Goal: Participate in discussion: Engage in conversation with other users on a specific topic

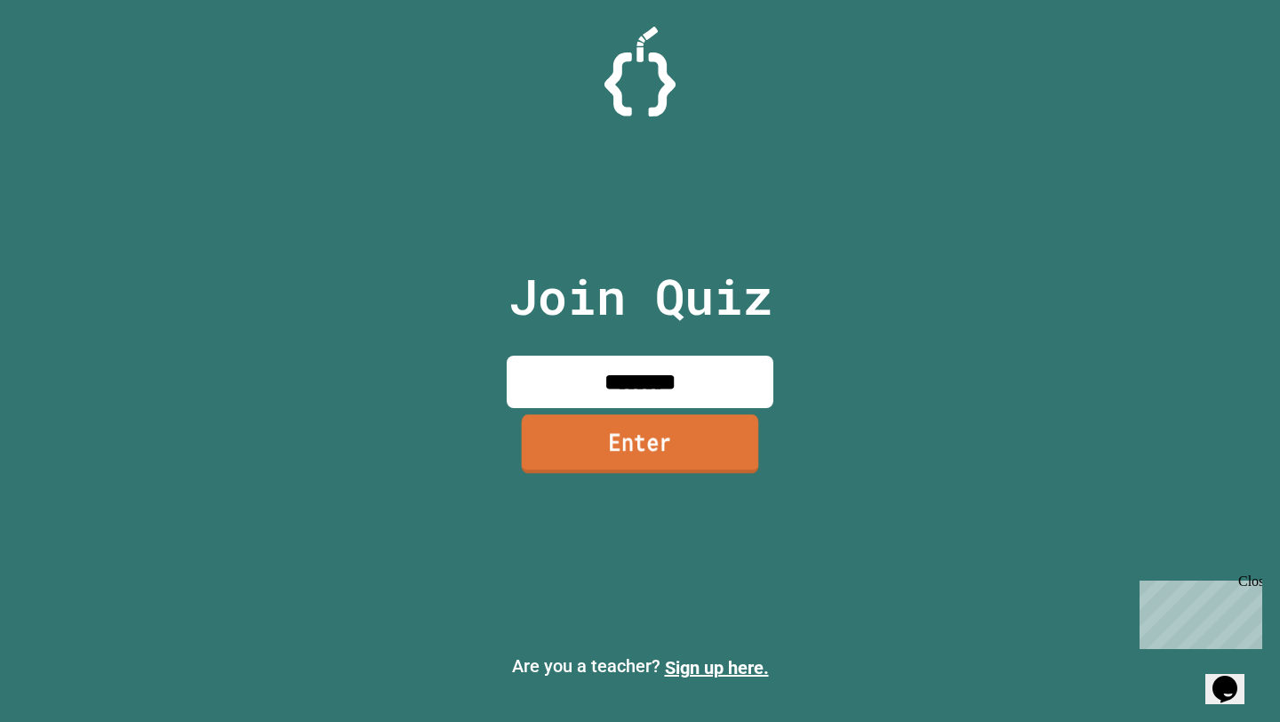
type input "********"
click at [604, 429] on link "Enter" at bounding box center [640, 443] width 237 height 59
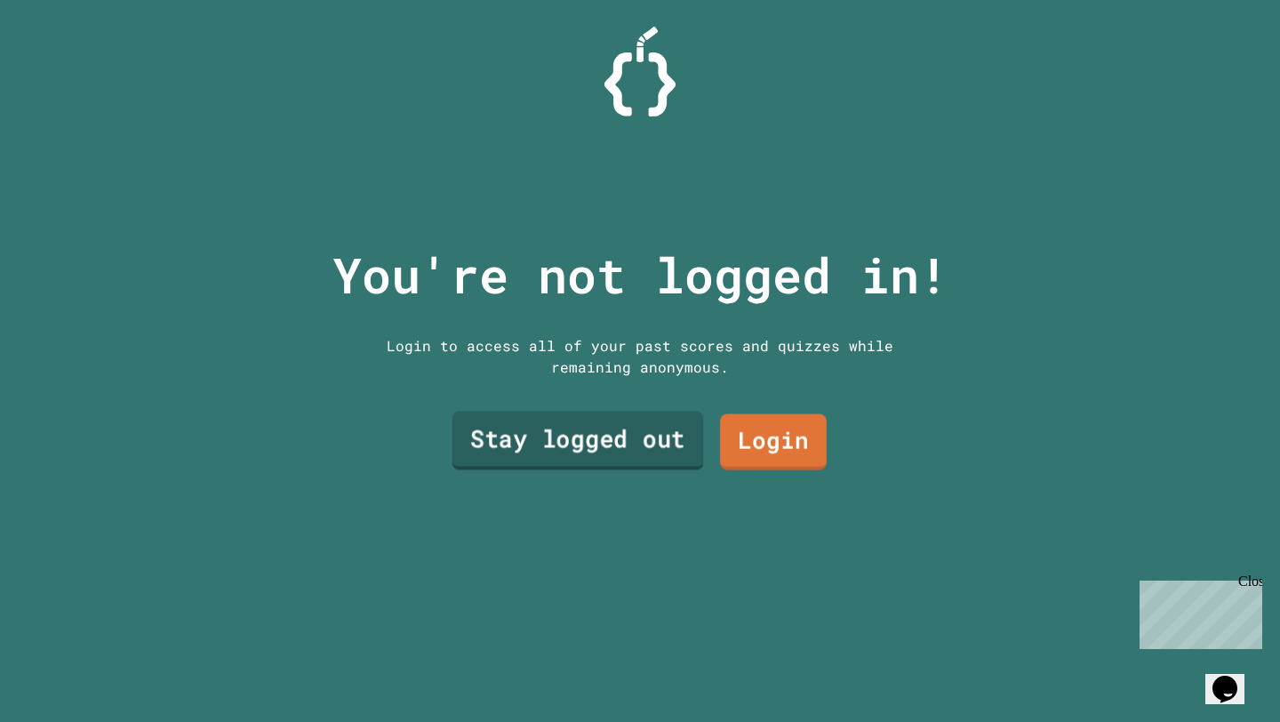
click at [554, 455] on link "Stay logged out" at bounding box center [579, 440] width 252 height 59
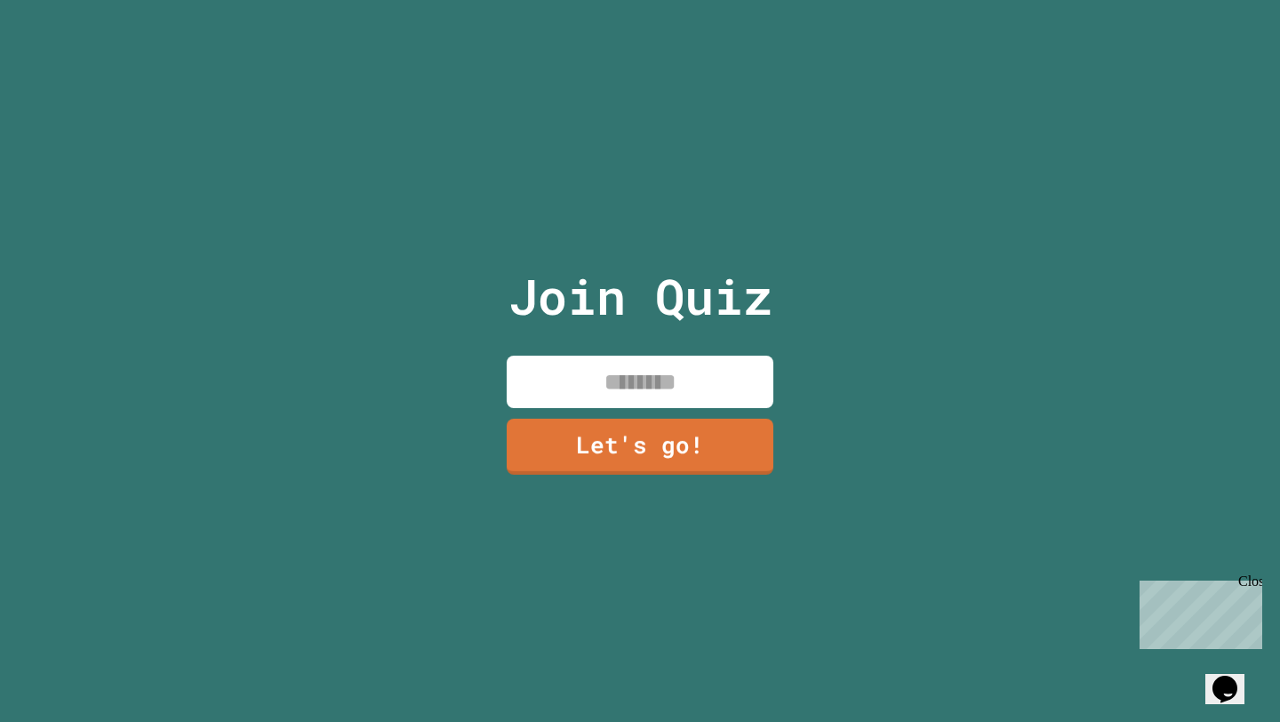
click at [590, 390] on input at bounding box center [640, 382] width 267 height 52
type input "******"
click at [577, 436] on link "Let's go!" at bounding box center [640, 445] width 268 height 59
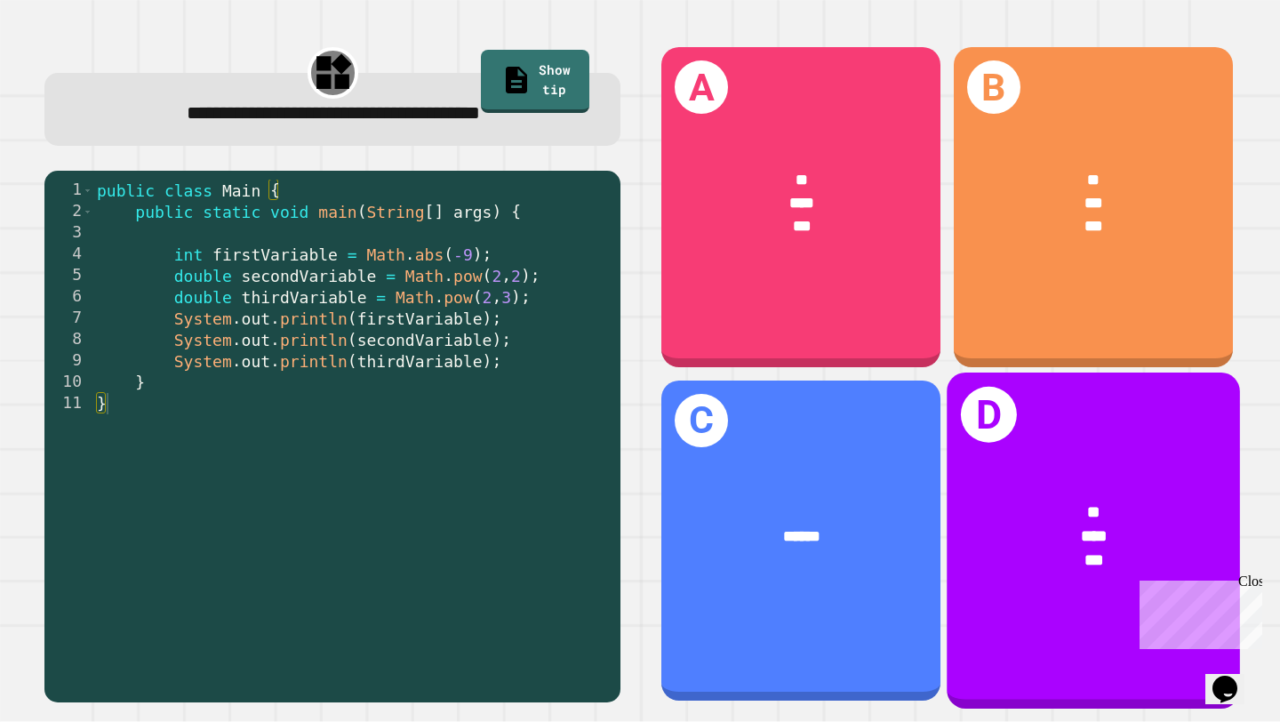
click at [1015, 521] on div "*" at bounding box center [1094, 511] width 227 height 25
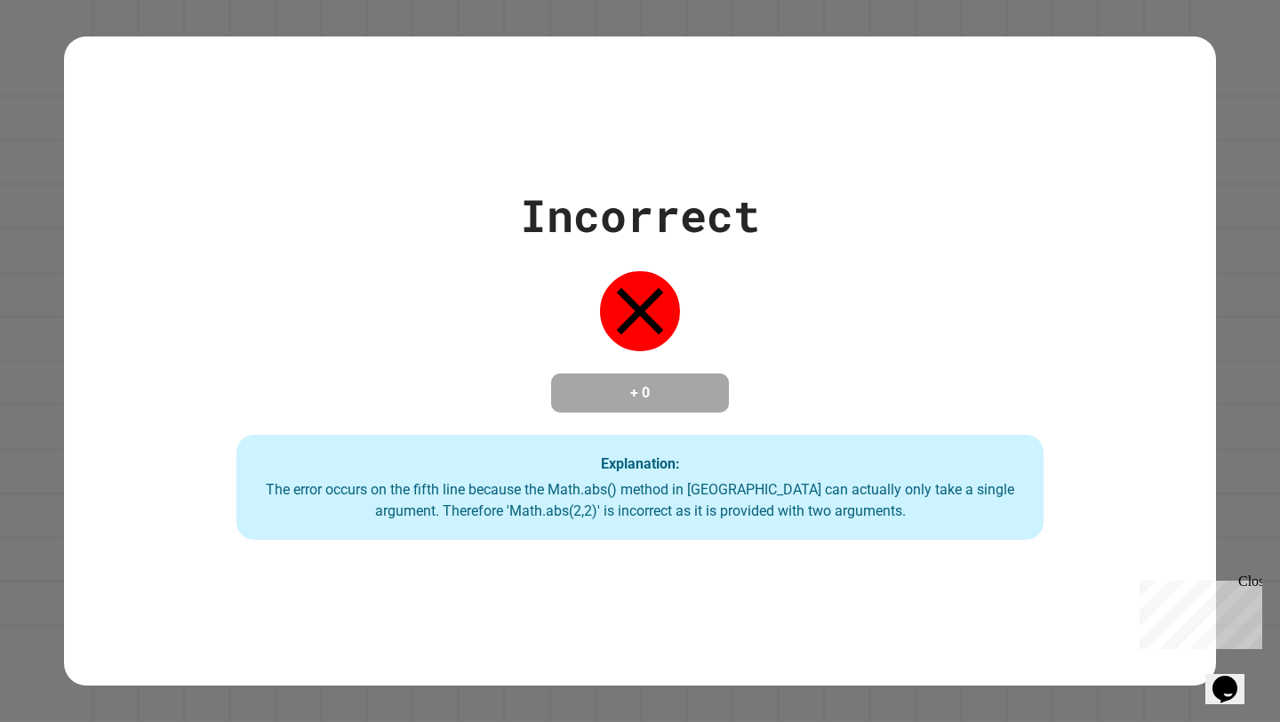
click at [871, 384] on div "Incorrect + 0 Explanation: The error occurs on the fifth line because the Math.…" at bounding box center [640, 360] width 1152 height 357
click at [1265, 90] on div "Incorrect + 0 Explanation: The error occurs on the fifth line because the Math.…" at bounding box center [640, 361] width 1280 height 722
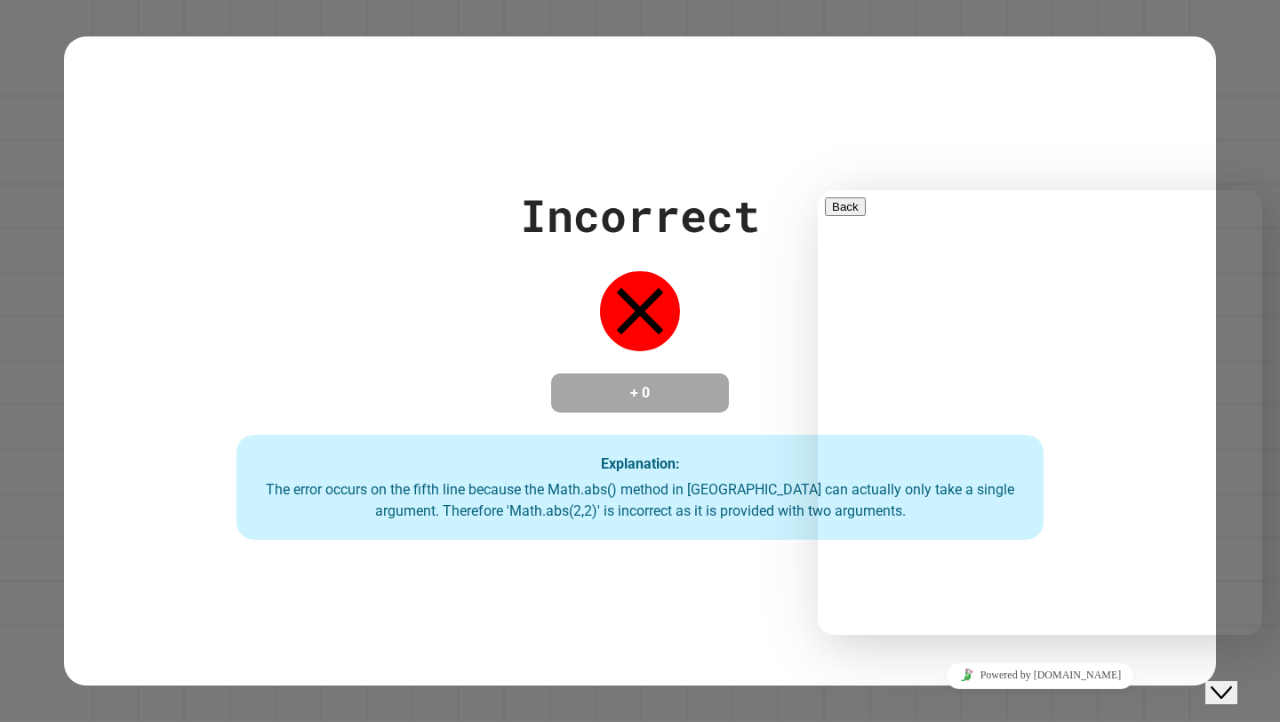
click at [1144, 125] on div "Incorrect + 0 Explanation: The error occurs on the fifth line because the Math.…" at bounding box center [640, 361] width 1152 height 650
click at [1089, 172] on div "Incorrect + 0 Explanation: The error occurs on the fifth line because the Math.…" at bounding box center [640, 361] width 1152 height 650
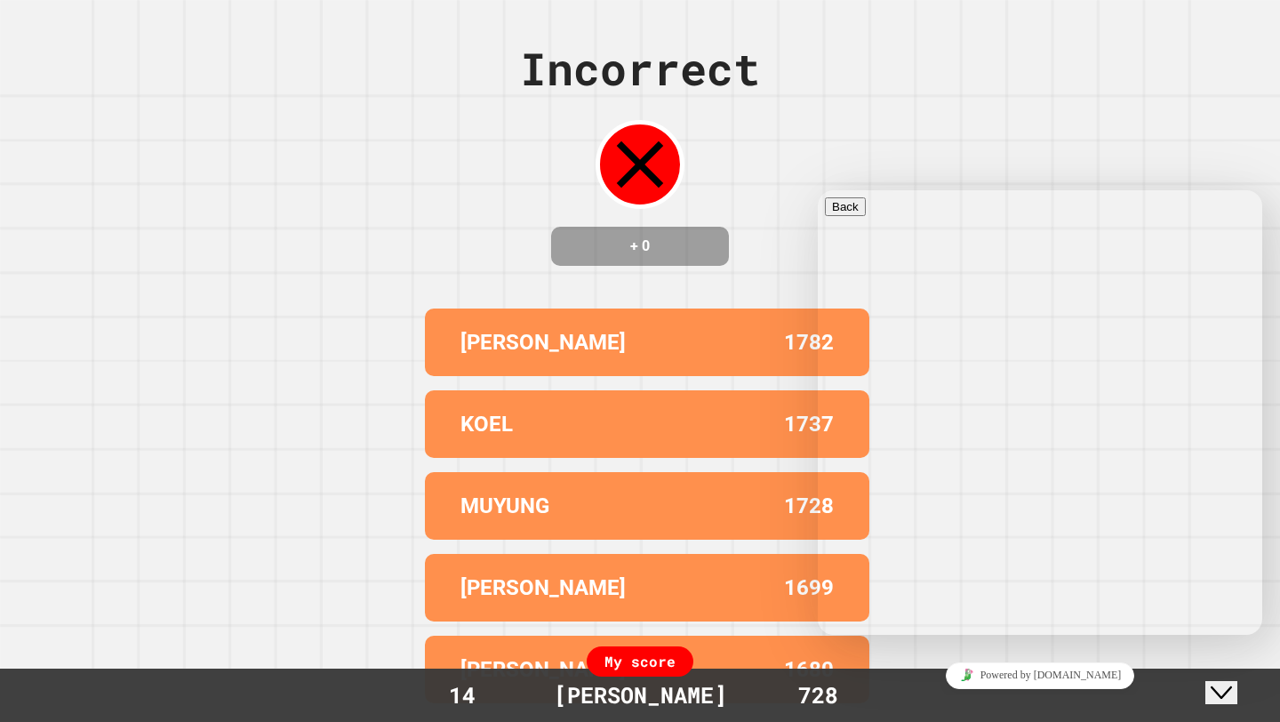
click at [767, 400] on div "[PERSON_NAME] 1782 [PERSON_NAME] 1737 MUYUNG 1728 [PERSON_NAME] 1699 [PERSON_NA…" at bounding box center [640, 505] width 445 height 409
click at [1238, 694] on button "Close Chat This icon closes the chat window." at bounding box center [1222, 692] width 32 height 23
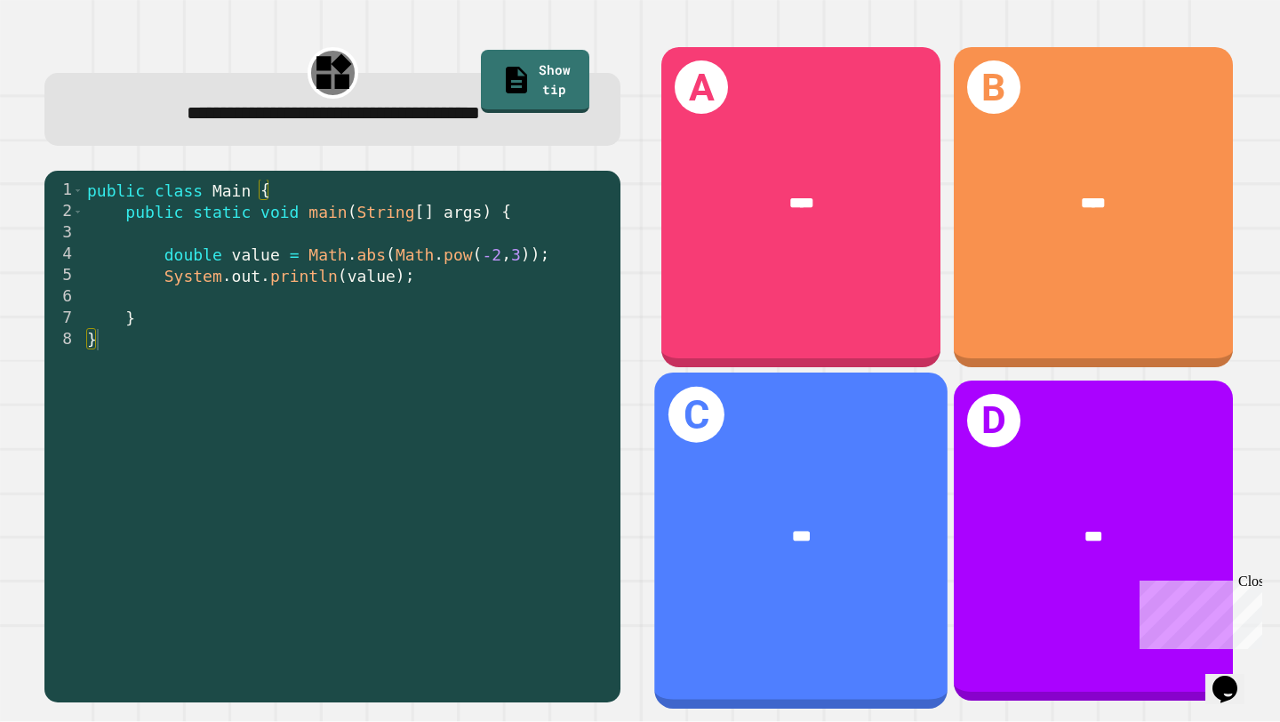
click at [839, 487] on div "C ***" at bounding box center [801, 541] width 293 height 336
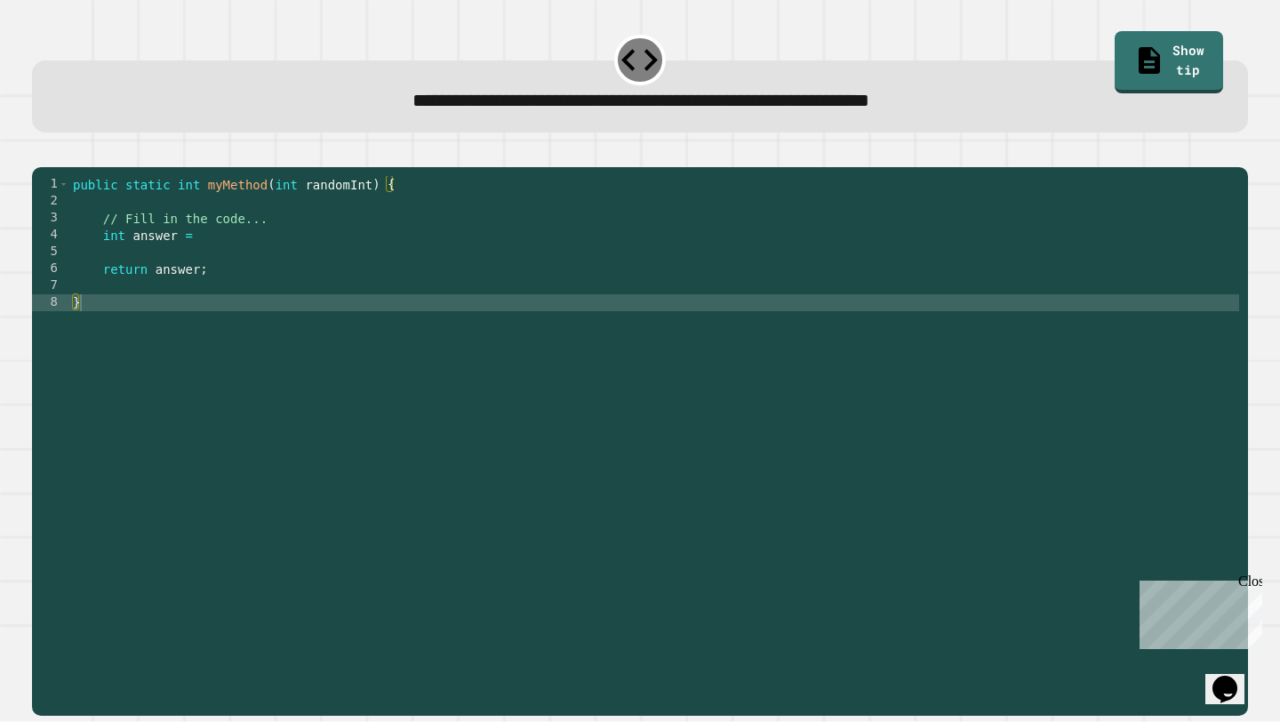
click at [205, 268] on div "public static int myMethod ( int randomInt ) { // Fill in the code... int answe…" at bounding box center [654, 438] width 1170 height 524
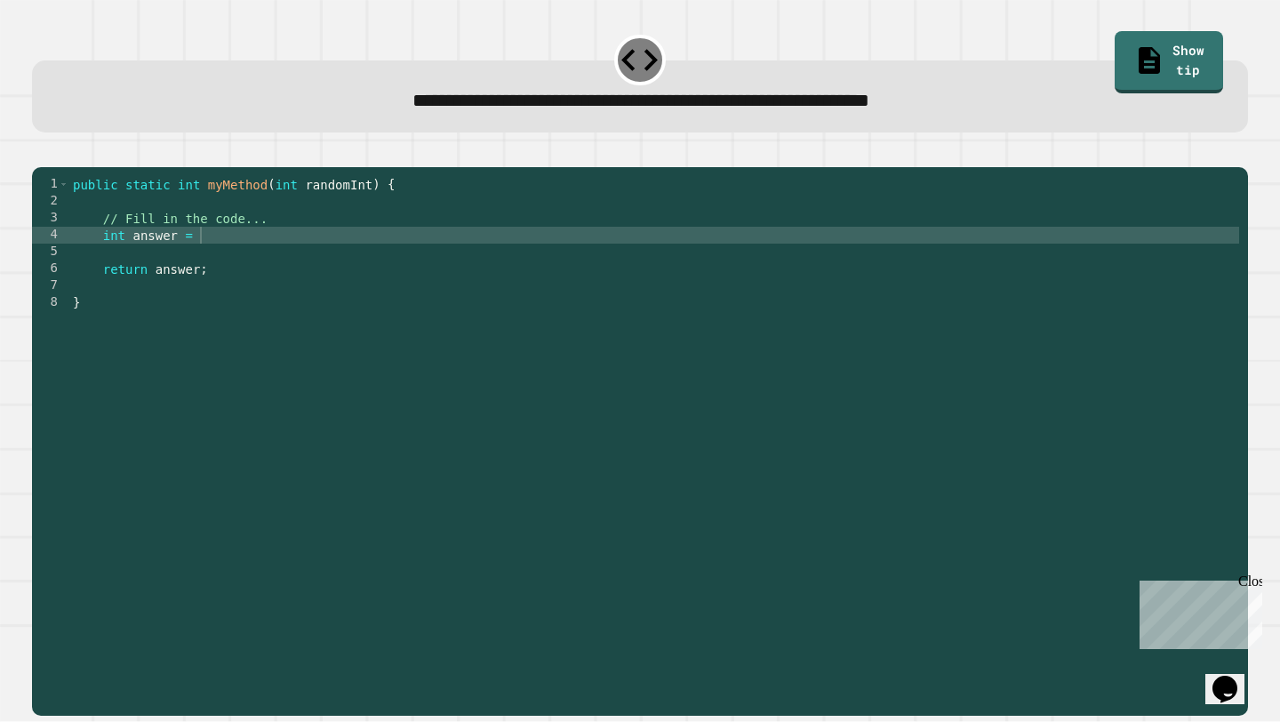
click at [631, 59] on icon at bounding box center [640, 60] width 44 height 44
click at [646, 59] on icon at bounding box center [640, 60] width 36 height 22
click at [1145, 53] on link "Show tip" at bounding box center [1170, 61] width 108 height 66
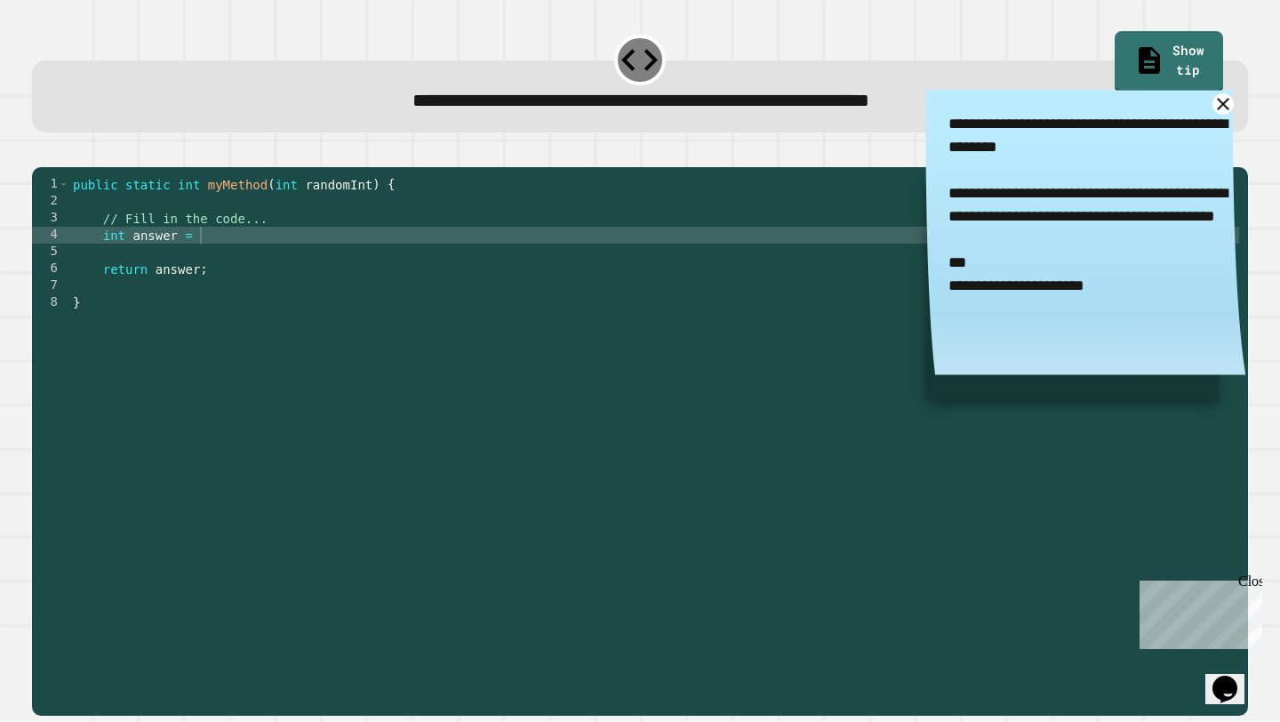
click at [1225, 108] on icon at bounding box center [1223, 104] width 12 height 12
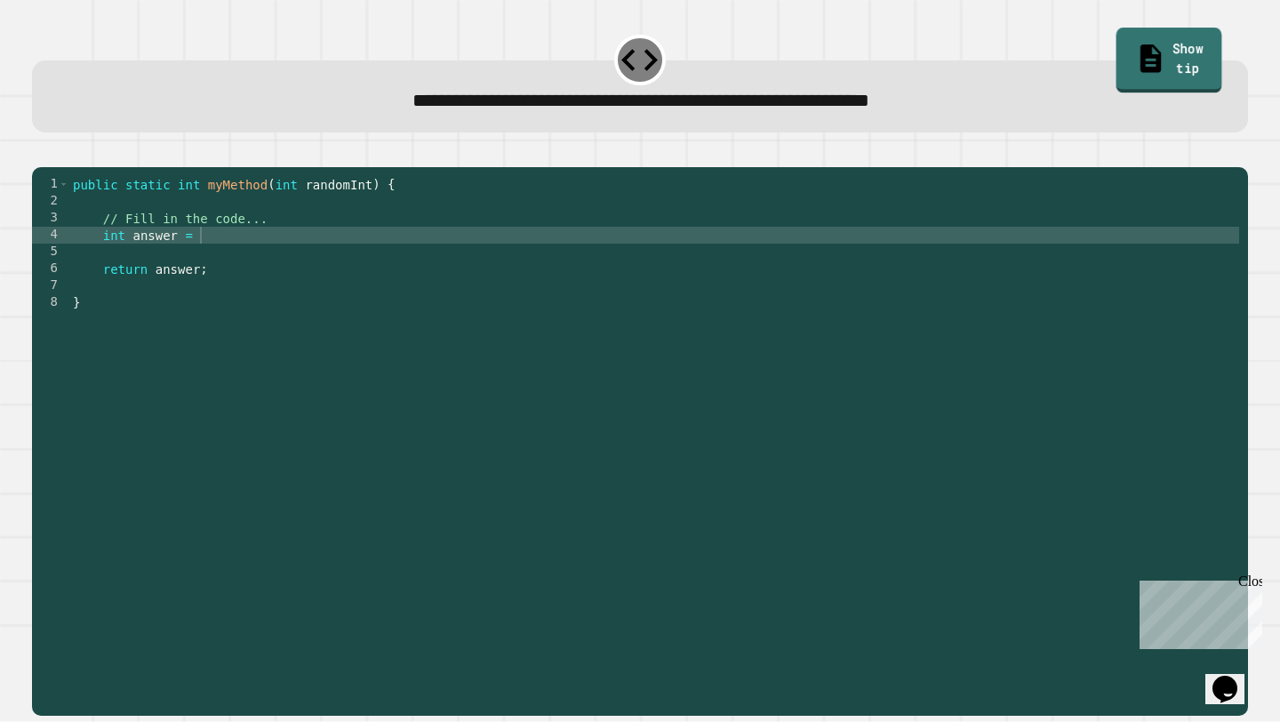
click at [1116, 52] on link "Show tip" at bounding box center [1169, 61] width 106 height 66
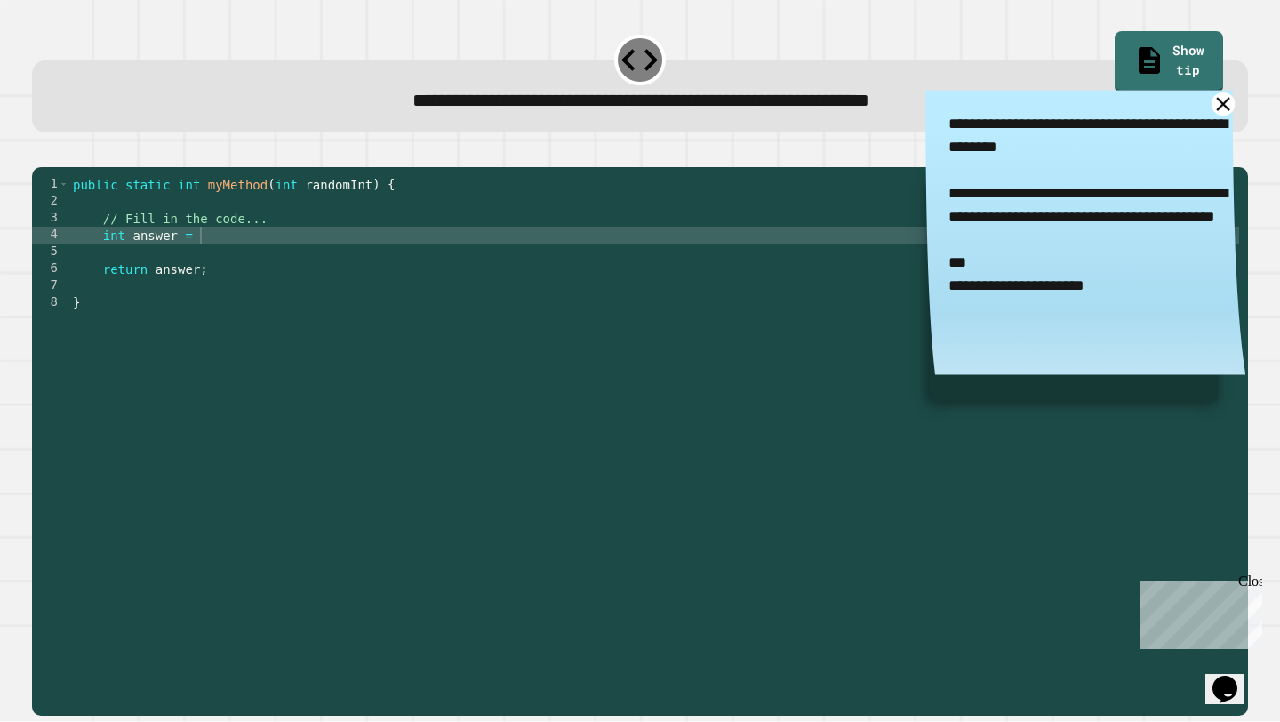
click at [1223, 116] on link at bounding box center [1223, 103] width 23 height 23
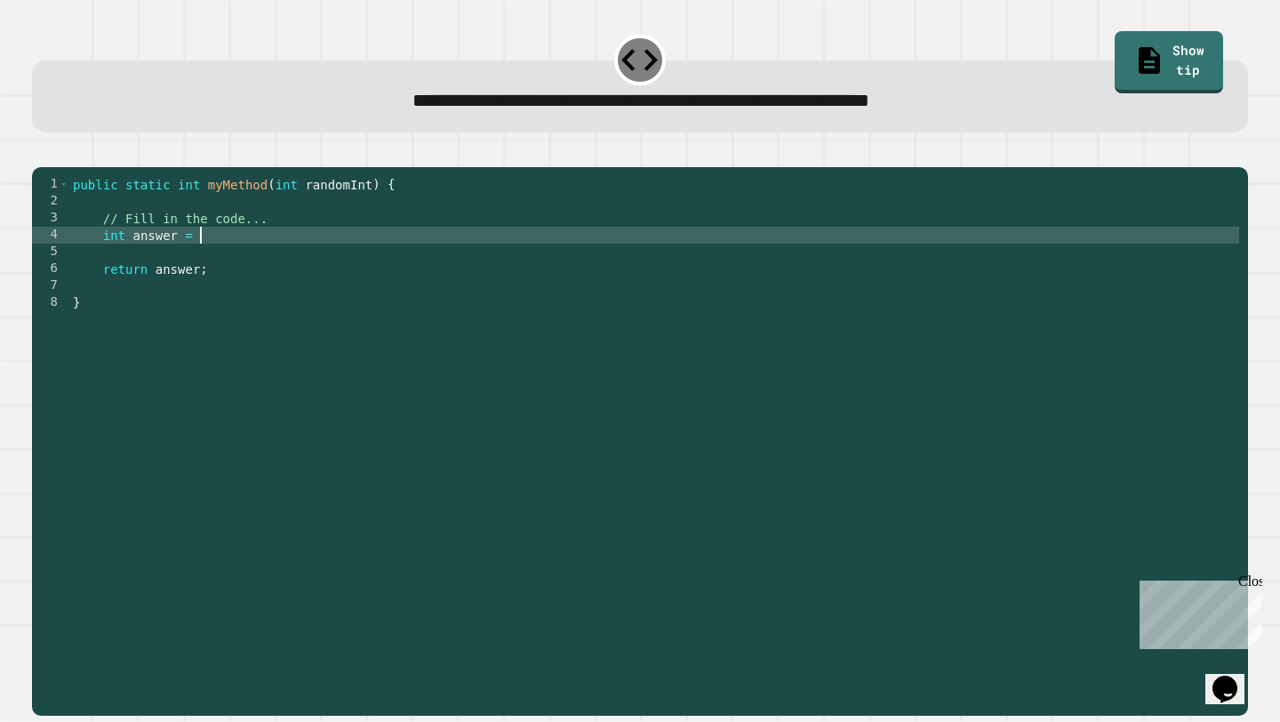
click at [242, 266] on div "public static int myMethod ( int randomInt ) { // Fill in the code... int answe…" at bounding box center [654, 438] width 1170 height 524
type textarea "**********"
click at [107, 152] on icon "button" at bounding box center [107, 152] width 0 height 0
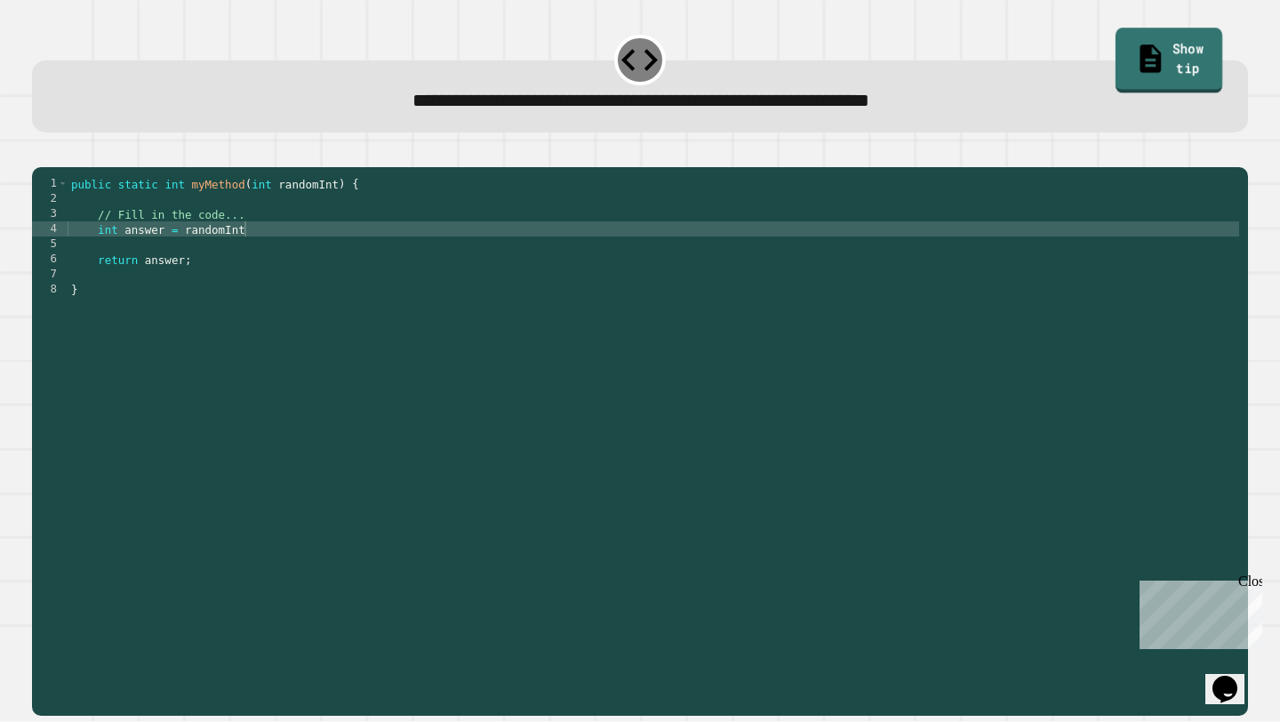
click at [1155, 60] on link "Show tip" at bounding box center [1170, 61] width 108 height 66
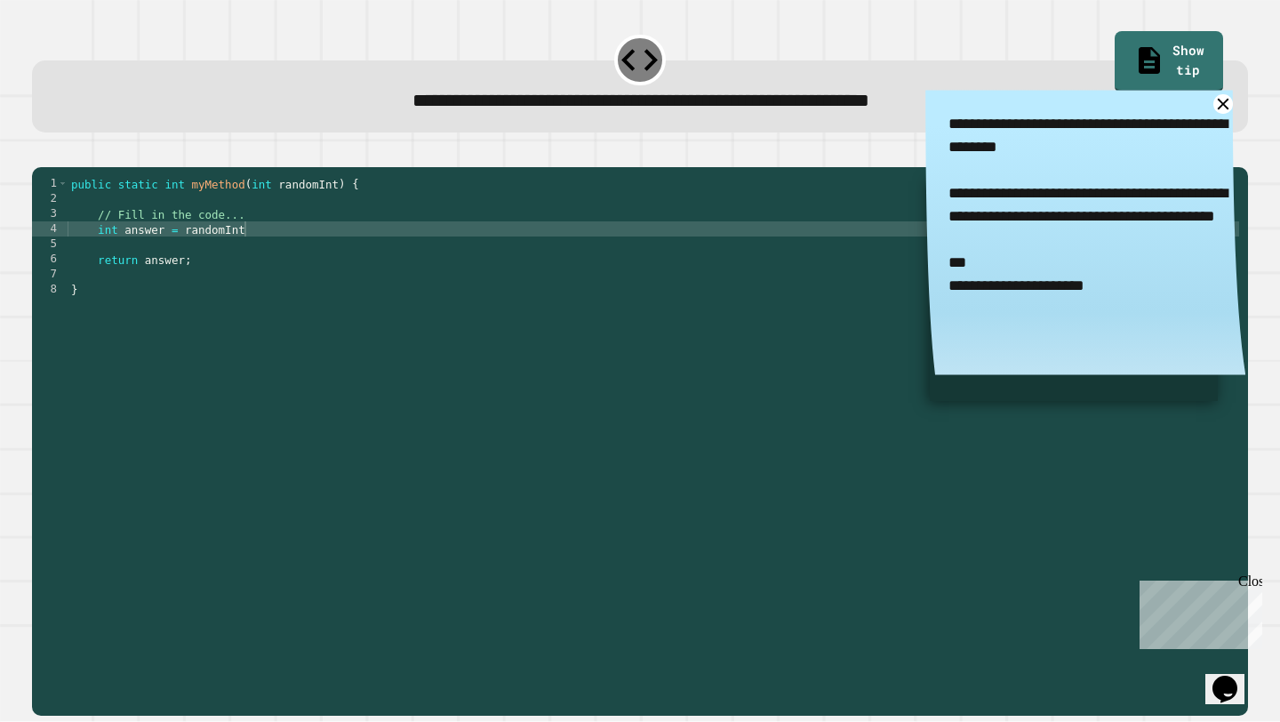
click at [723, 166] on div at bounding box center [640, 156] width 1216 height 21
click at [1225, 112] on icon at bounding box center [1223, 103] width 23 height 23
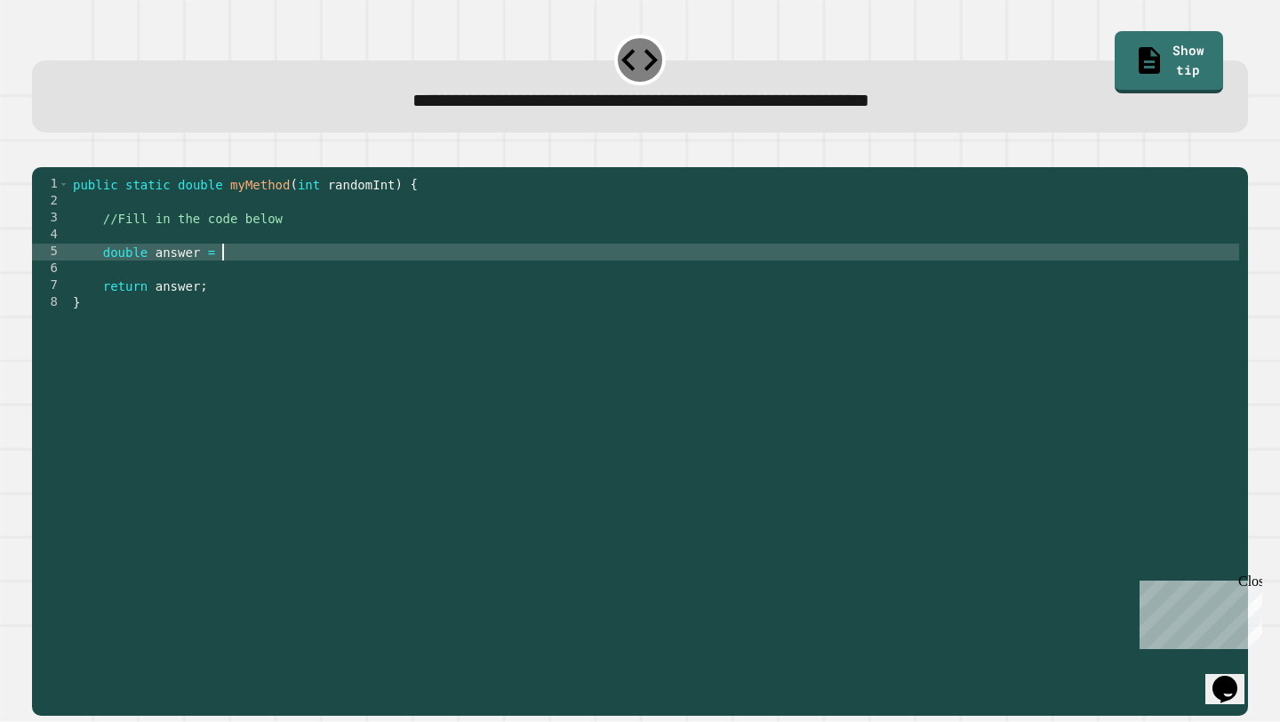
click at [235, 285] on div "public static double myMethod ( int randomInt ) { //Fill in the code below doub…" at bounding box center [654, 438] width 1170 height 524
click at [1176, 60] on link "Show tip" at bounding box center [1169, 60] width 101 height 66
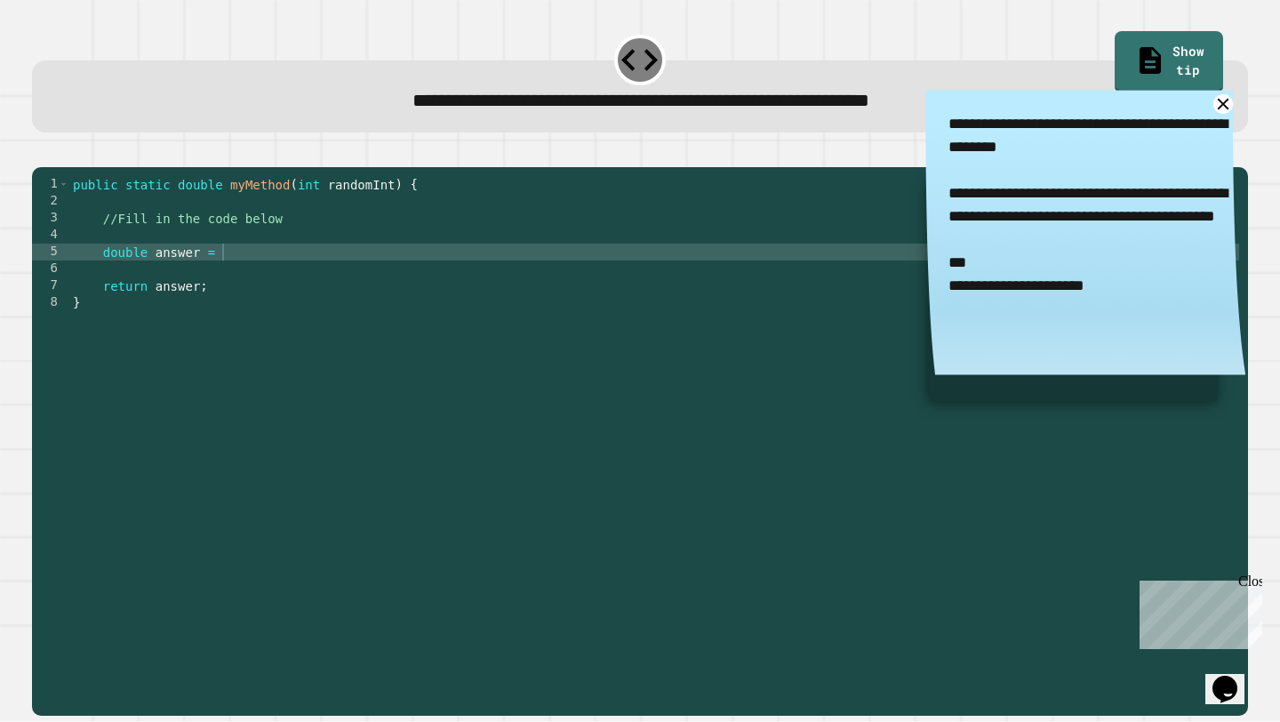
click at [810, 167] on div at bounding box center [640, 156] width 1216 height 21
click at [233, 277] on div "public static double myMethod ( int randomInt ) { //Fill in the code below doub…" at bounding box center [654, 438] width 1170 height 524
click at [338, 278] on div "public static double myMethod ( int randomInt ) { //Fill in the code below doub…" at bounding box center [654, 438] width 1170 height 524
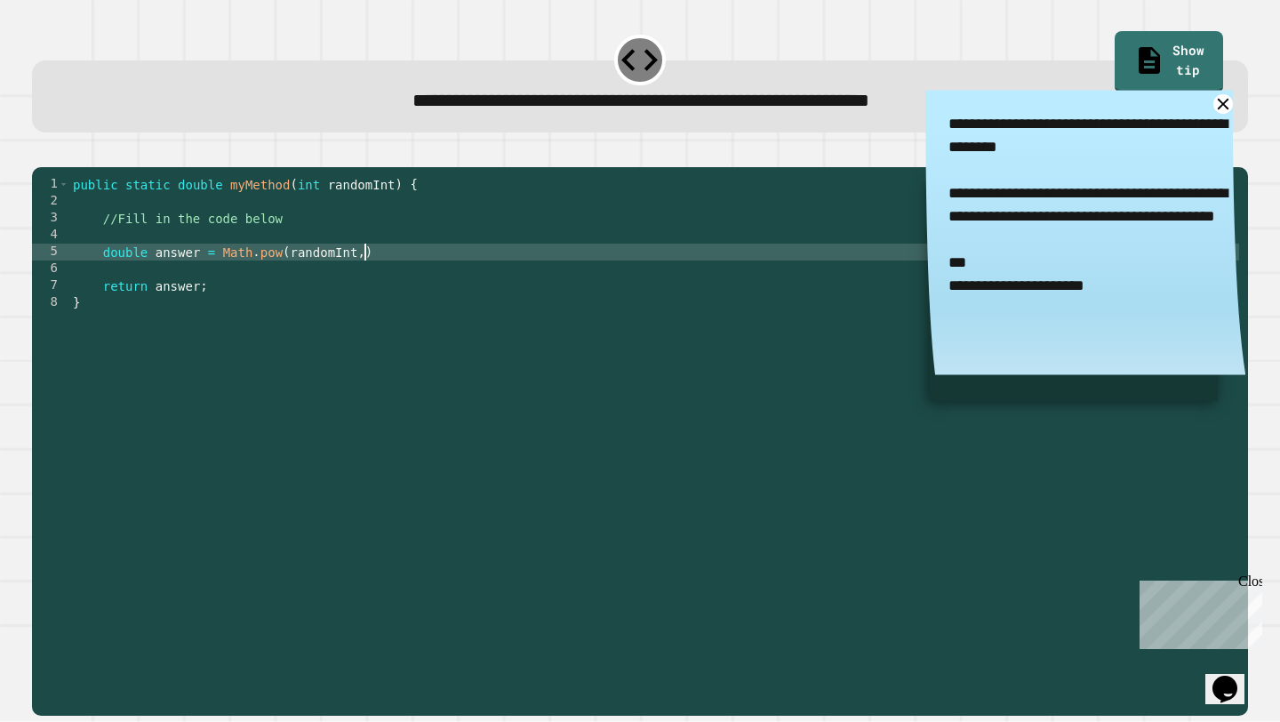
click at [366, 281] on div "public static double myMethod ( int randomInt ) { //Fill in the code below doub…" at bounding box center [654, 438] width 1170 height 524
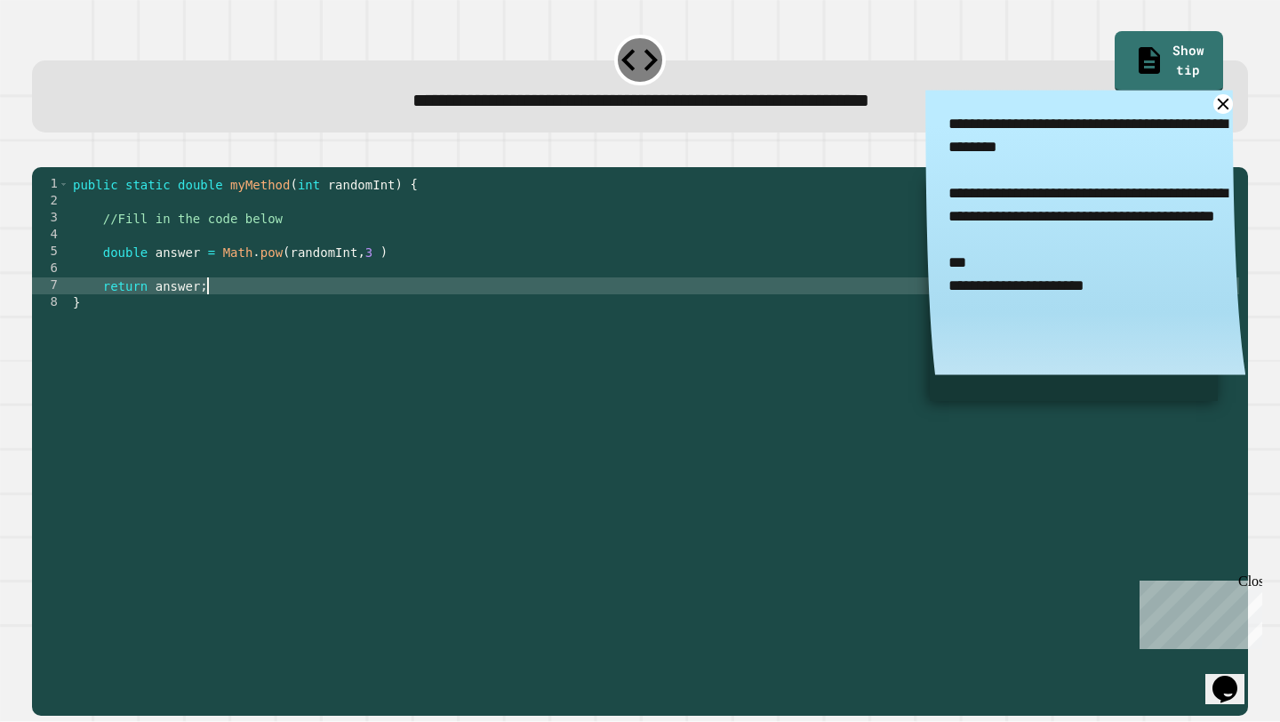
click at [229, 314] on div "public static double myMethod ( int randomInt ) { //Fill in the code below doub…" at bounding box center [654, 438] width 1170 height 524
click at [1222, 116] on link at bounding box center [1223, 103] width 23 height 23
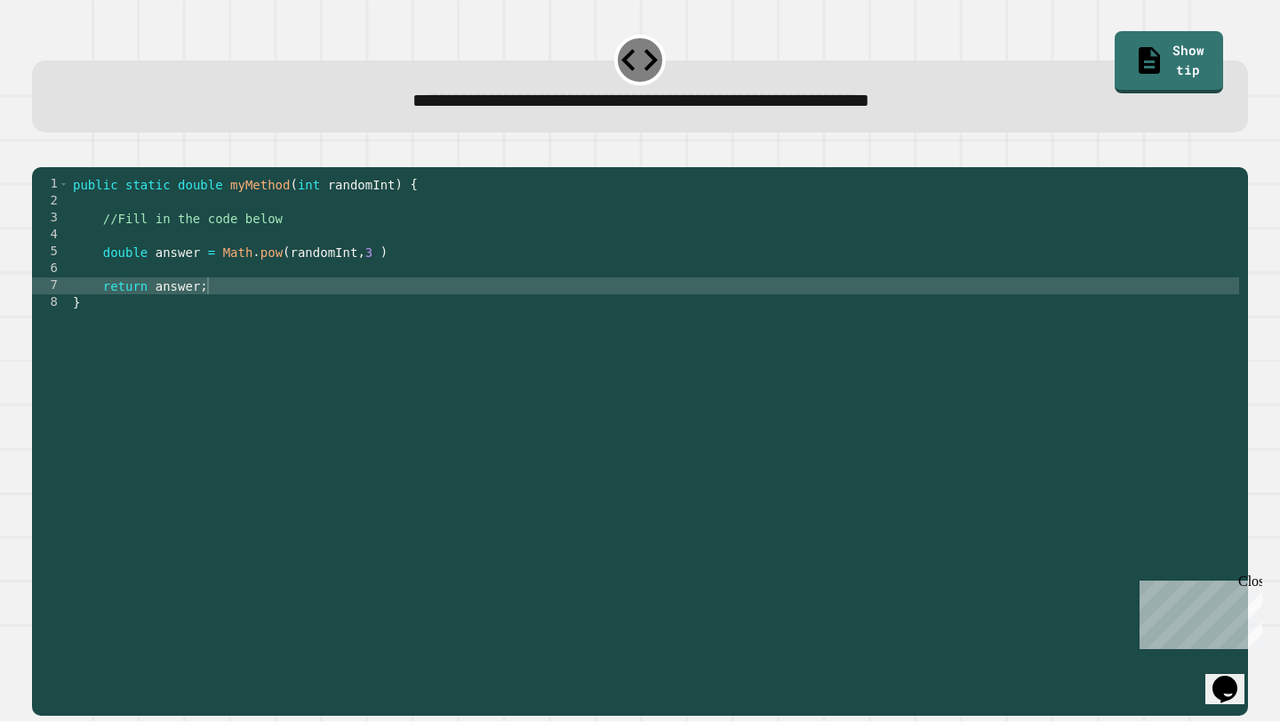
click at [374, 275] on div "public static double myMethod ( int randomInt ) { //Fill in the code below doub…" at bounding box center [654, 438] width 1170 height 524
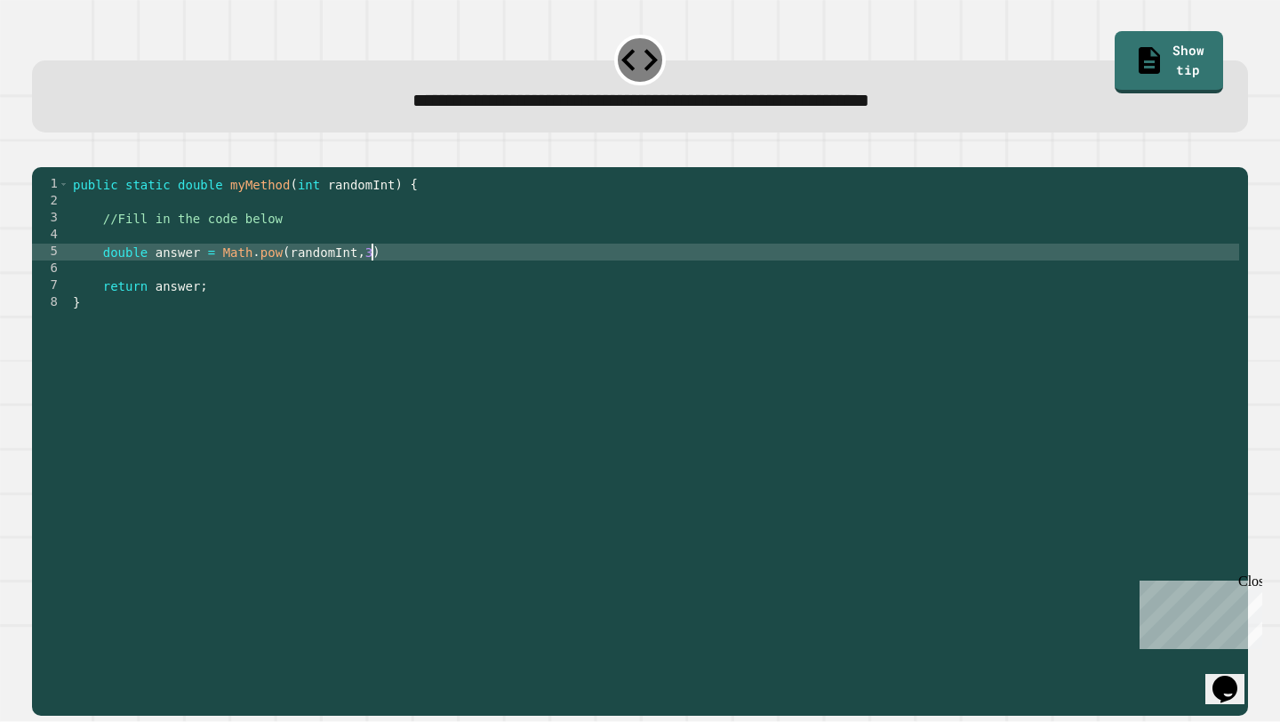
scroll to position [0, 20]
click at [41, 152] on icon "button" at bounding box center [41, 152] width 0 height 0
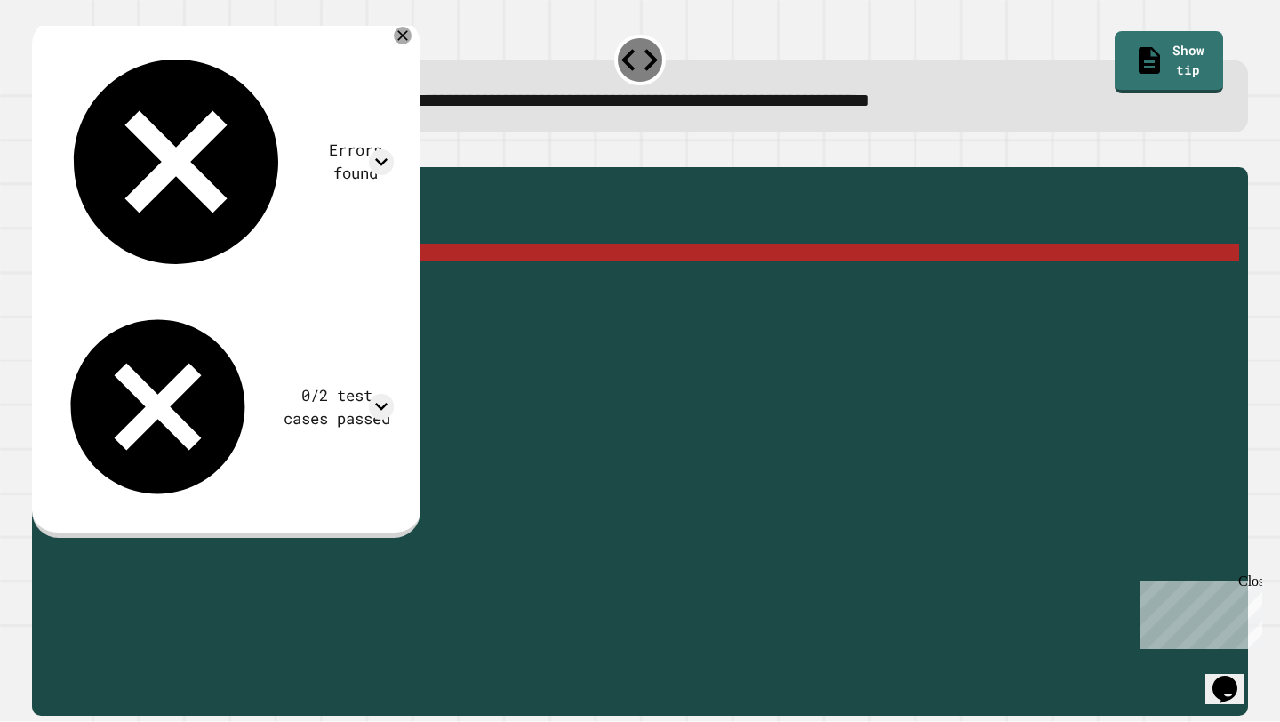
scroll to position [0, 0]
click at [375, 269] on div "public static double myMethod ( int randomInt ) { //Fill in the code below doub…" at bounding box center [654, 438] width 1170 height 524
click at [379, 277] on div "public static double myMethod ( int randomInt ) { //Fill in the code below doub…" at bounding box center [654, 438] width 1170 height 524
click at [399, 278] on div "public static double myMethod ( int randomInt ) { //Fill in the code below doub…" at bounding box center [654, 438] width 1170 height 524
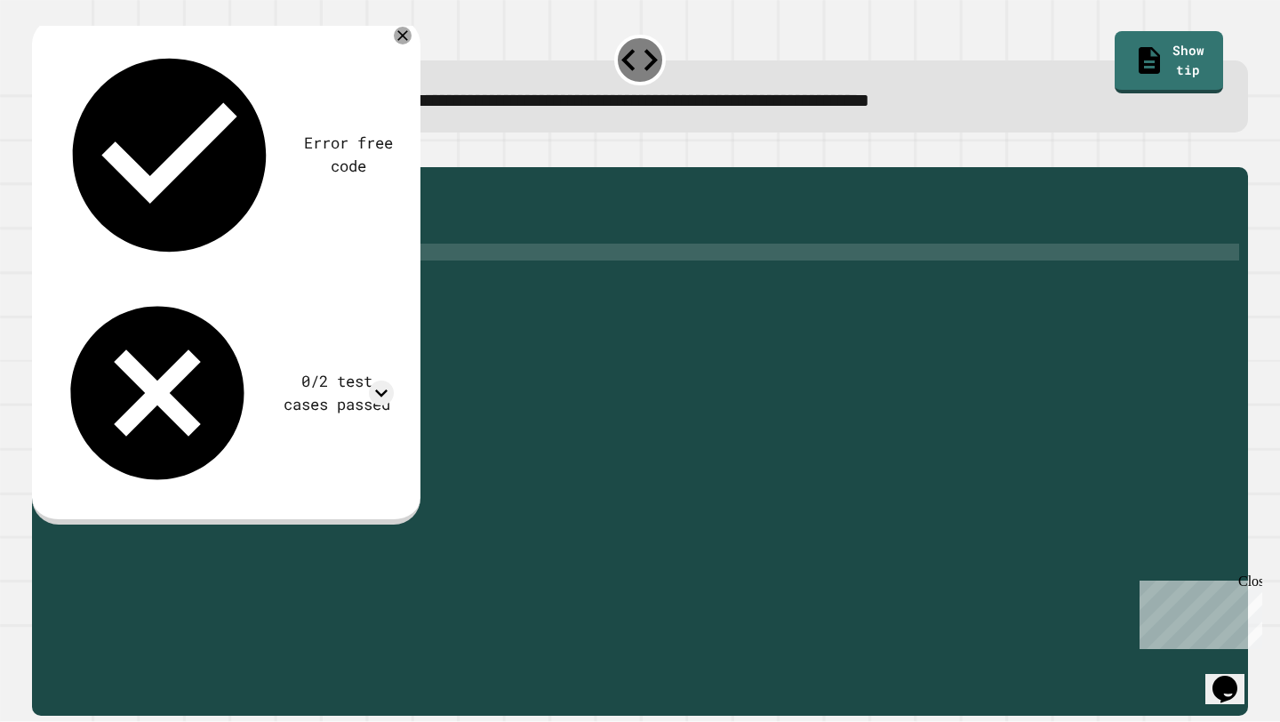
type textarea "**********"
click at [41, 152] on icon "button" at bounding box center [41, 152] width 0 height 0
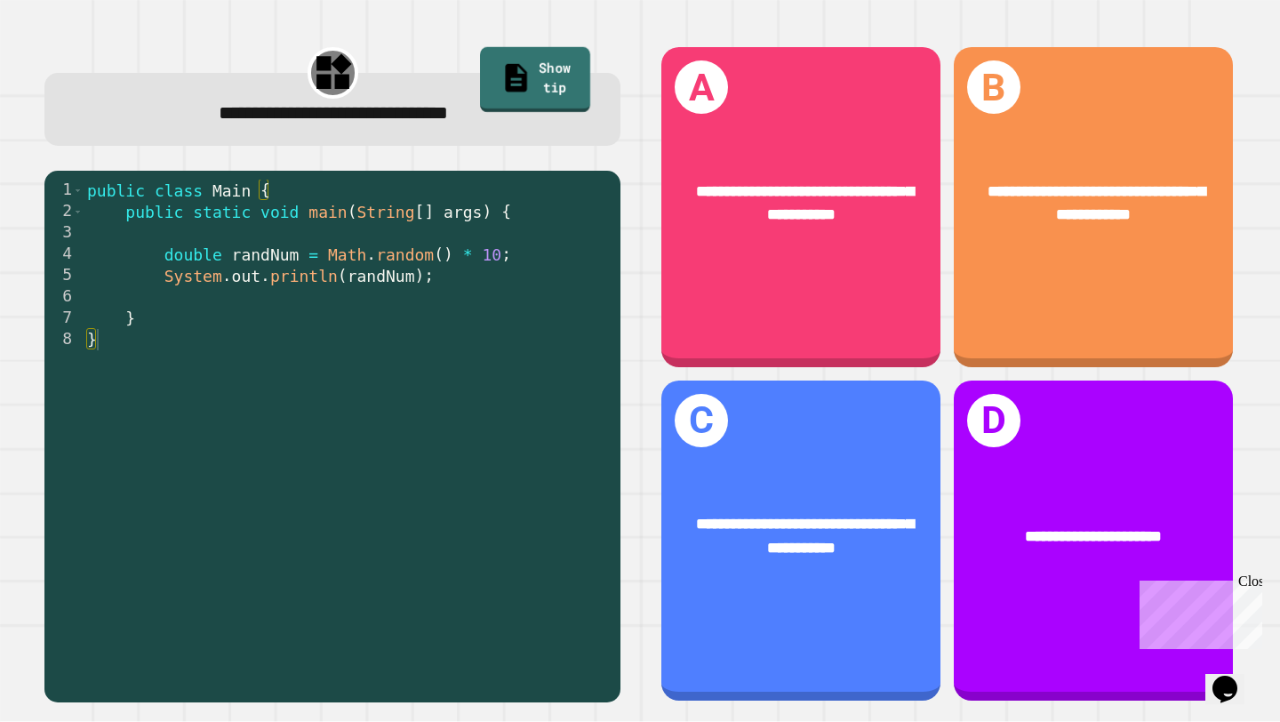
click at [573, 67] on link "Show tip" at bounding box center [535, 80] width 110 height 66
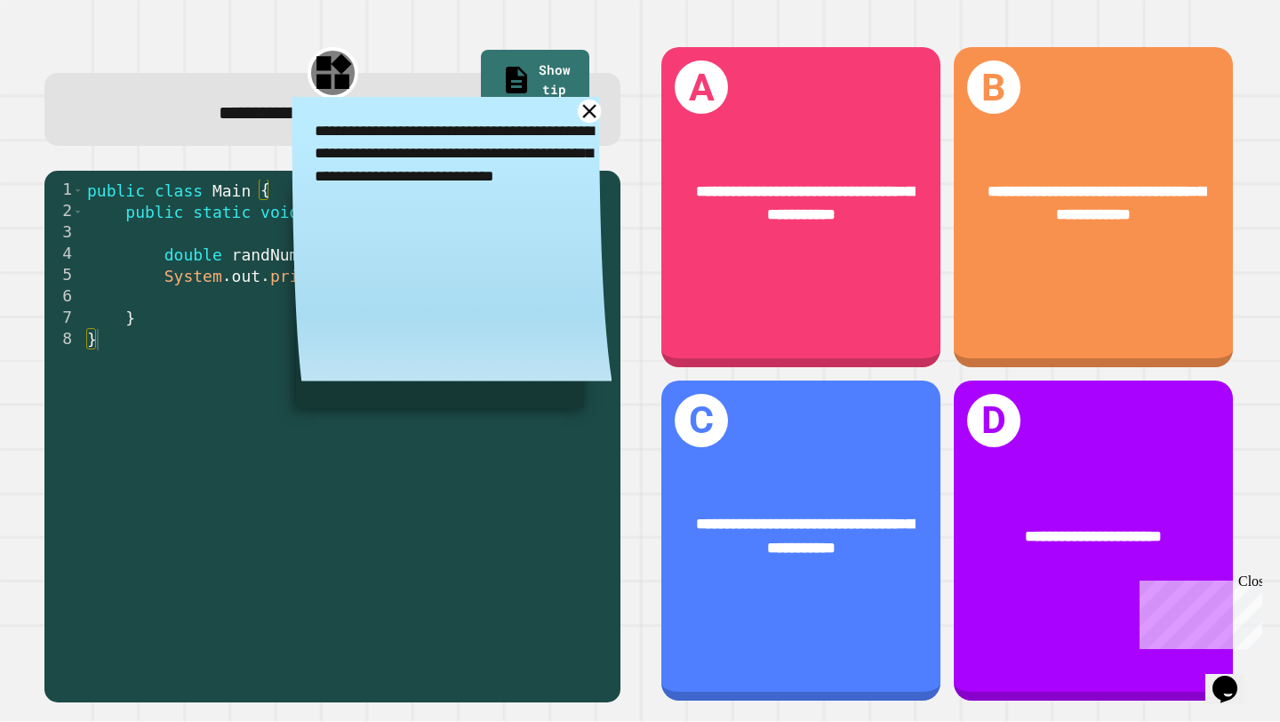
click at [583, 116] on icon at bounding box center [589, 110] width 23 height 23
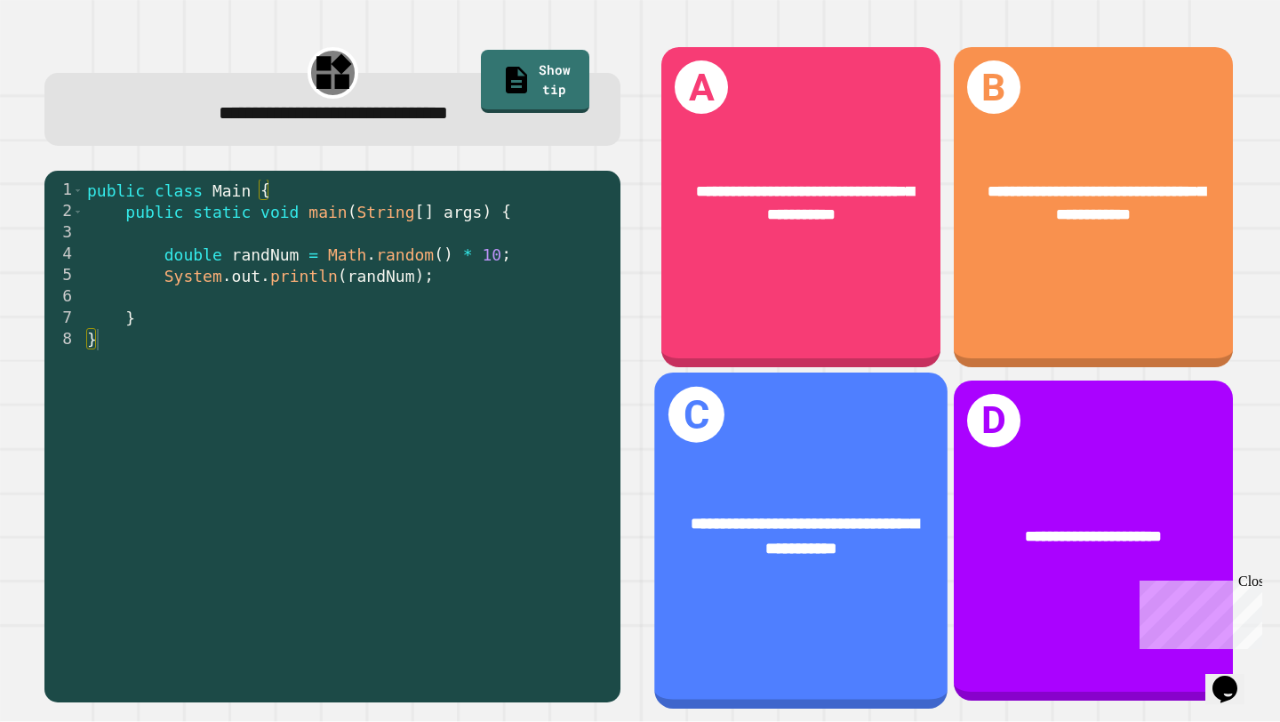
click at [770, 572] on div "**********" at bounding box center [801, 535] width 293 height 114
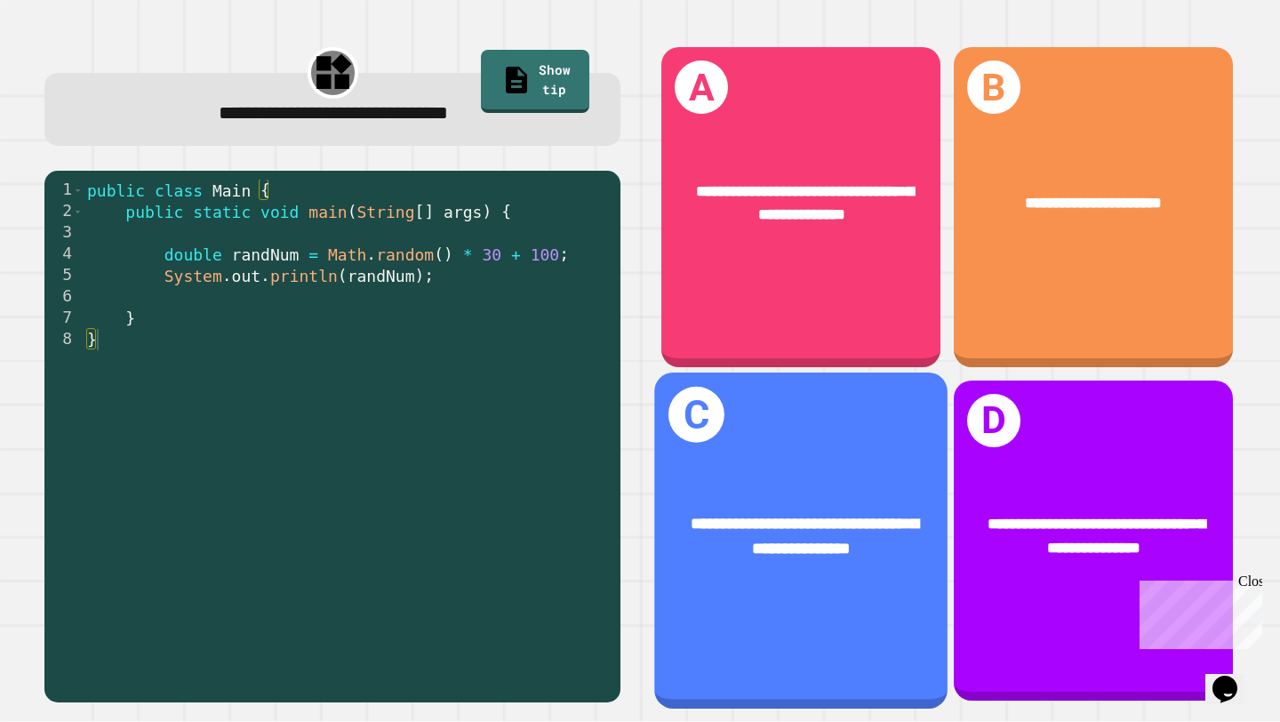
click at [815, 497] on div "**********" at bounding box center [801, 535] width 293 height 114
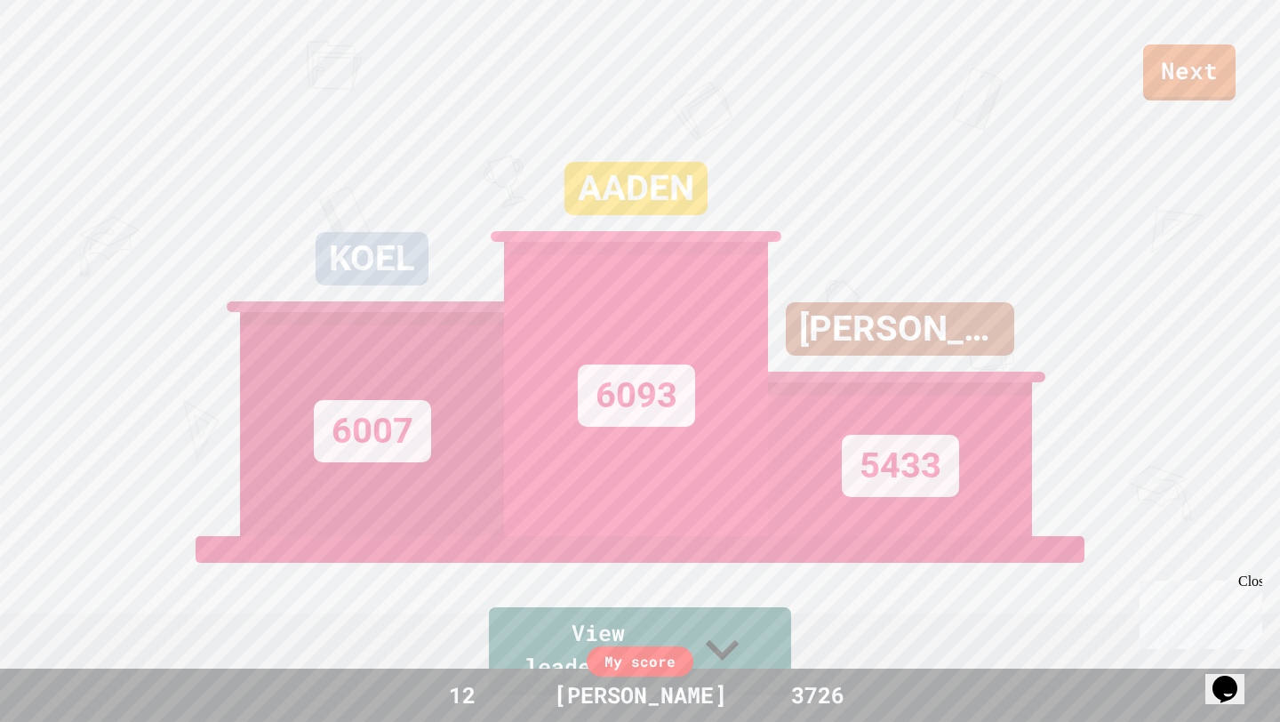
scroll to position [170, 0]
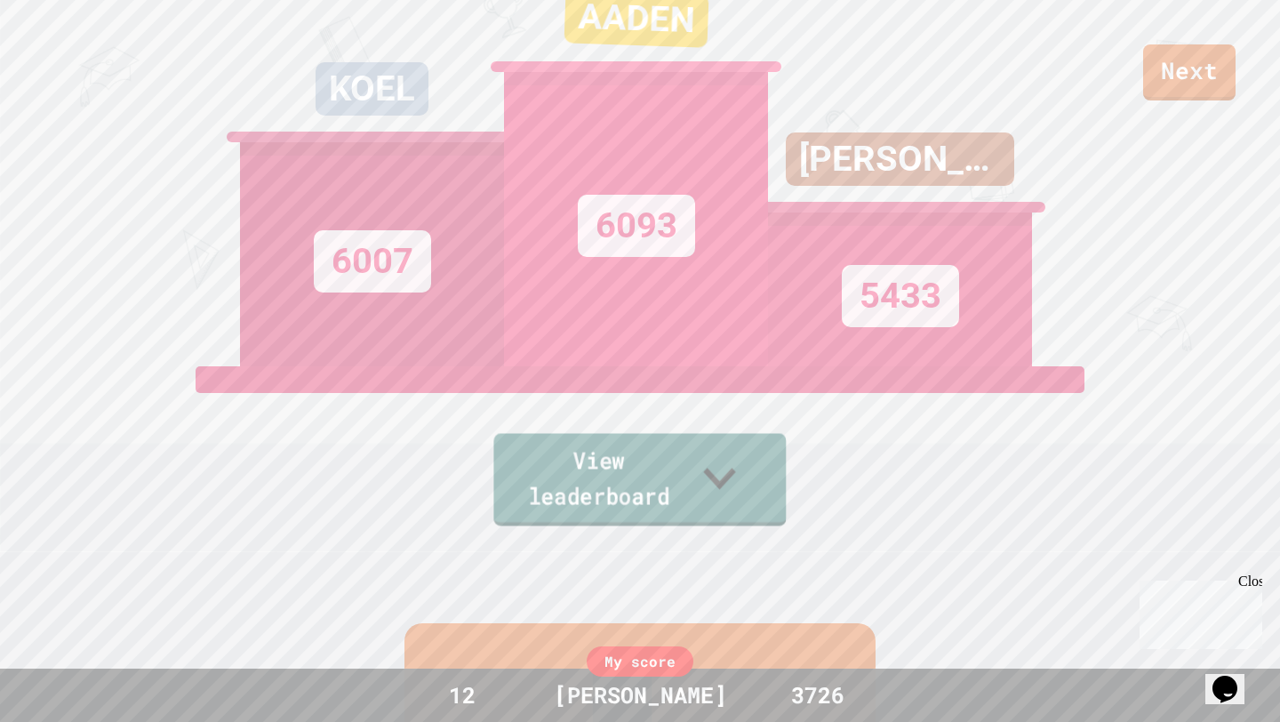
click at [735, 489] on icon at bounding box center [719, 478] width 32 height 21
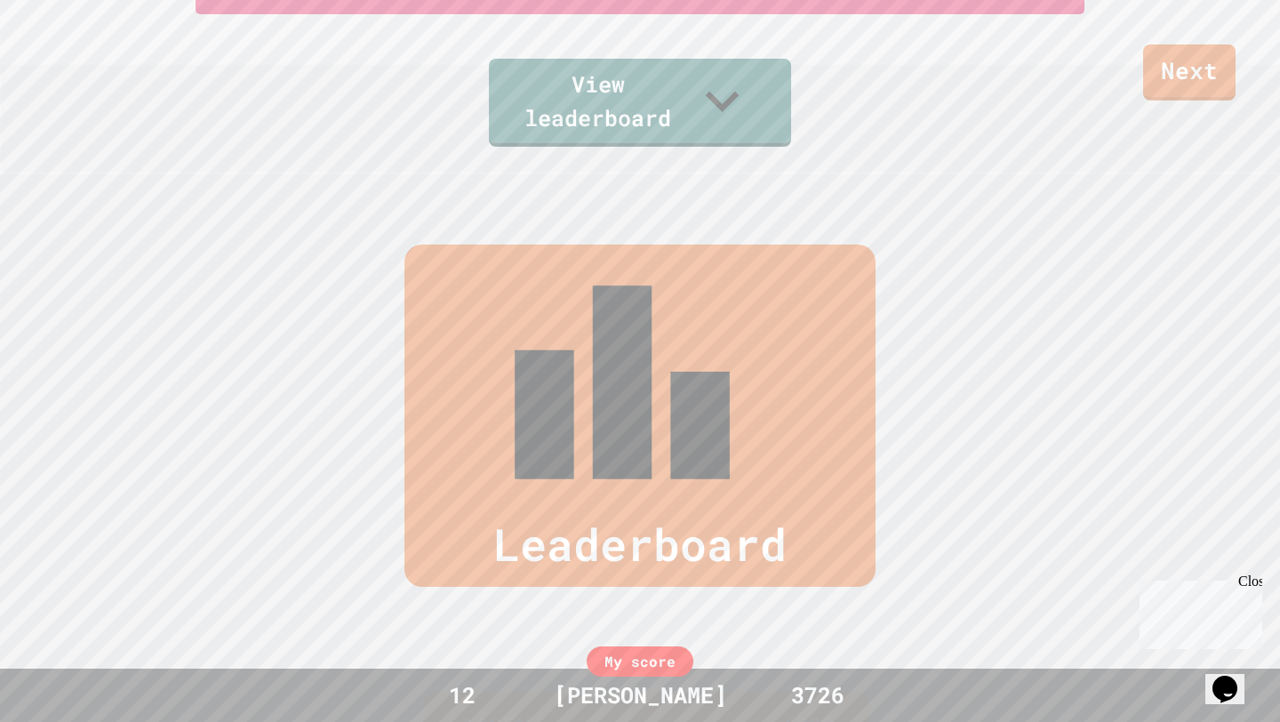
scroll to position [457, 0]
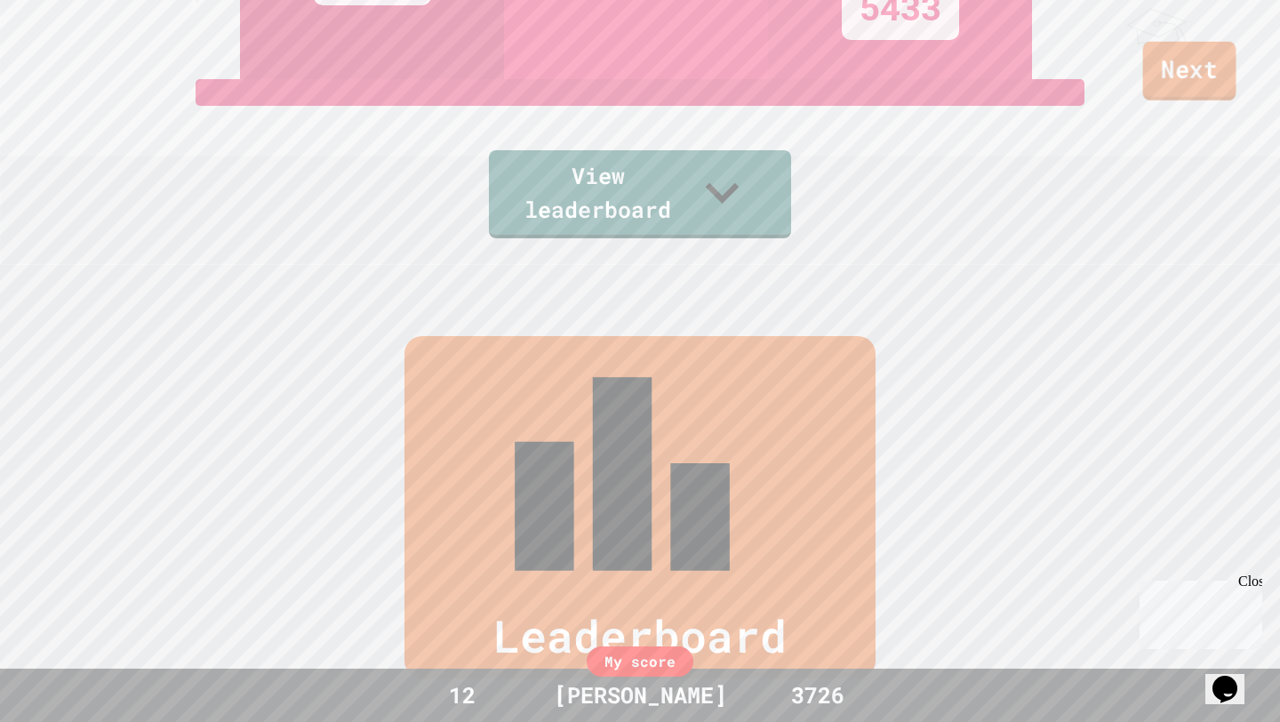
click at [1188, 87] on link "Next" at bounding box center [1190, 71] width 93 height 59
